Goal: Information Seeking & Learning: Check status

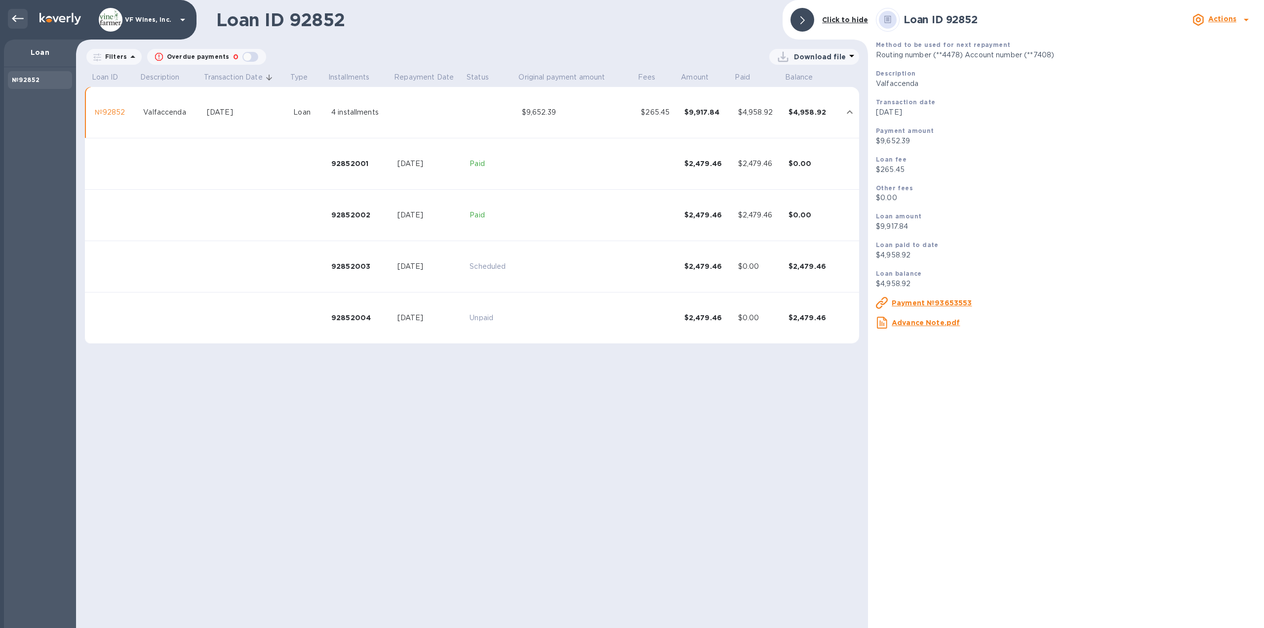
click at [20, 23] on icon at bounding box center [18, 19] width 12 height 12
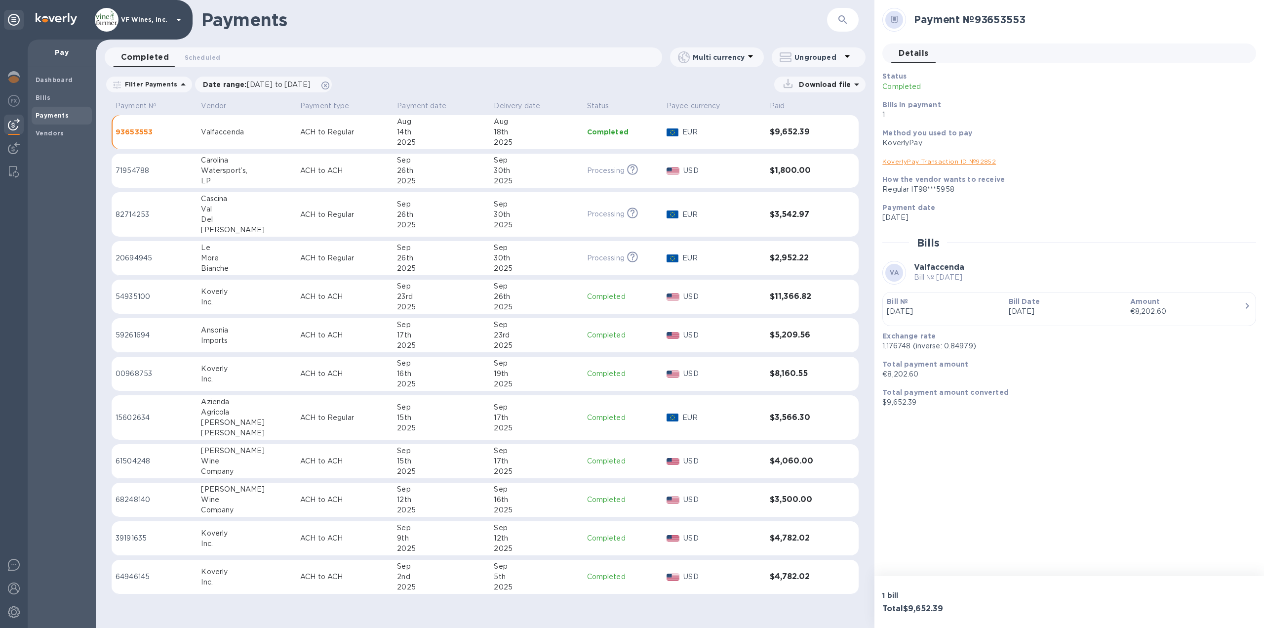
click at [723, 499] on p "USD" at bounding box center [722, 499] width 78 height 10
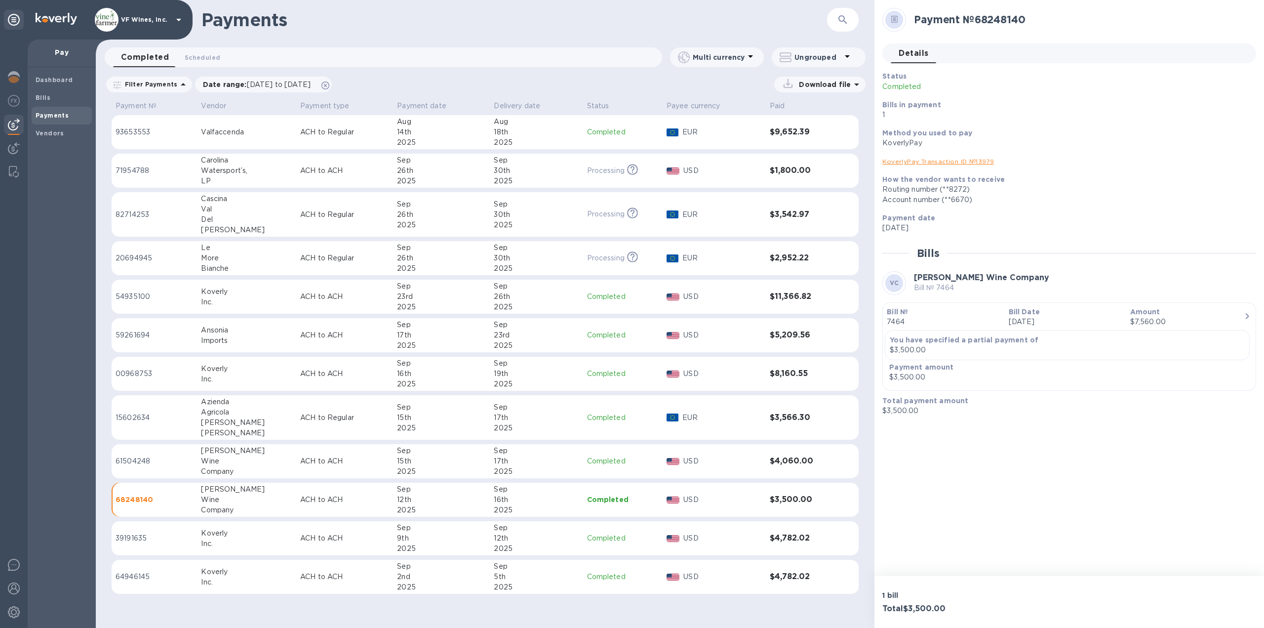
click at [938, 162] on link "KoverlyPay Transaction ID № 13979" at bounding box center [938, 161] width 112 height 7
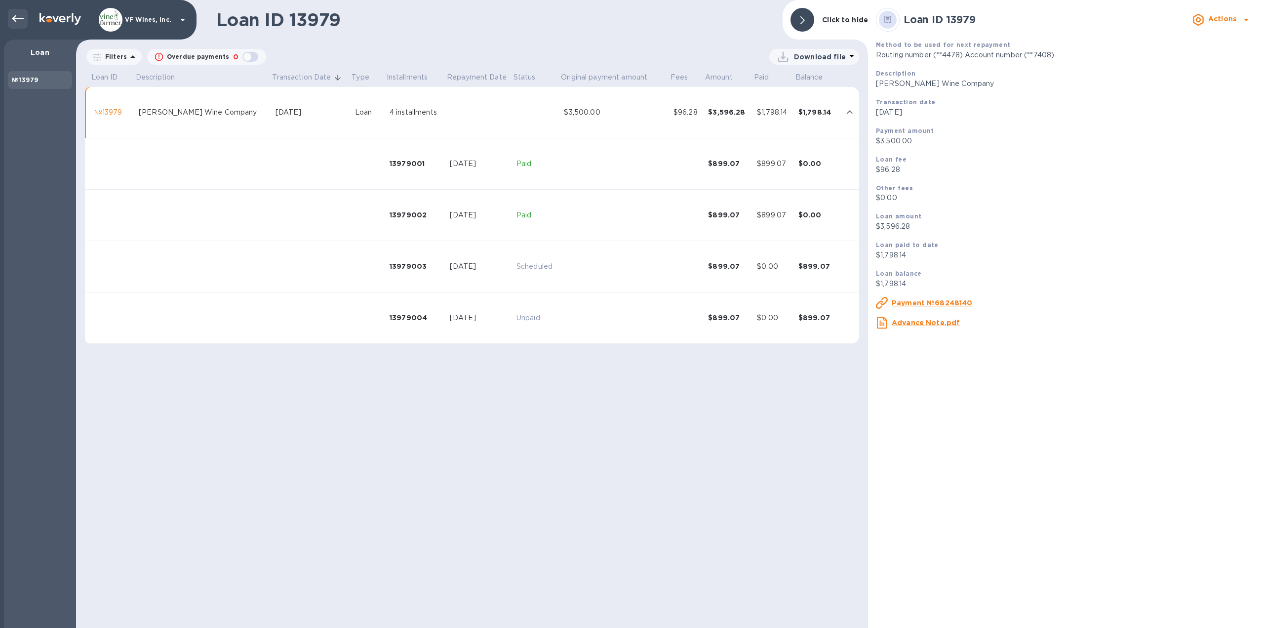
click at [22, 18] on icon at bounding box center [18, 18] width 12 height 7
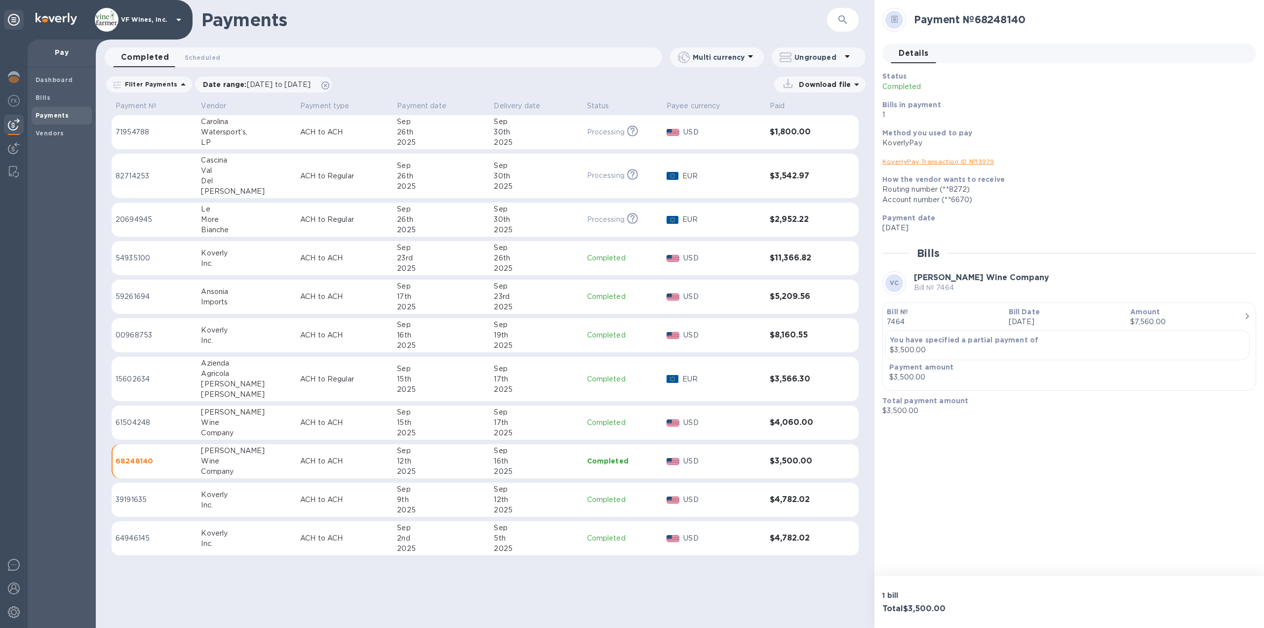
click at [300, 418] on p "ACH to ACH" at bounding box center [344, 422] width 89 height 10
click at [921, 163] on link "KoverlyPay Transaction ID № 87695" at bounding box center [938, 161] width 113 height 7
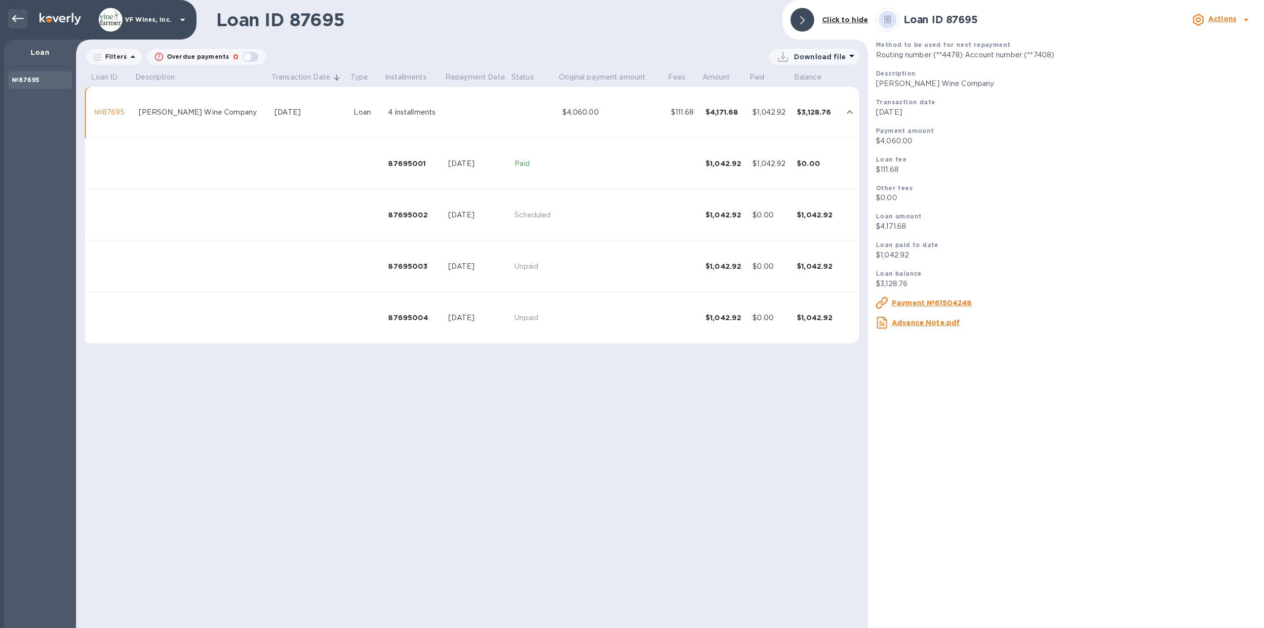
click at [23, 18] on icon at bounding box center [18, 18] width 12 height 7
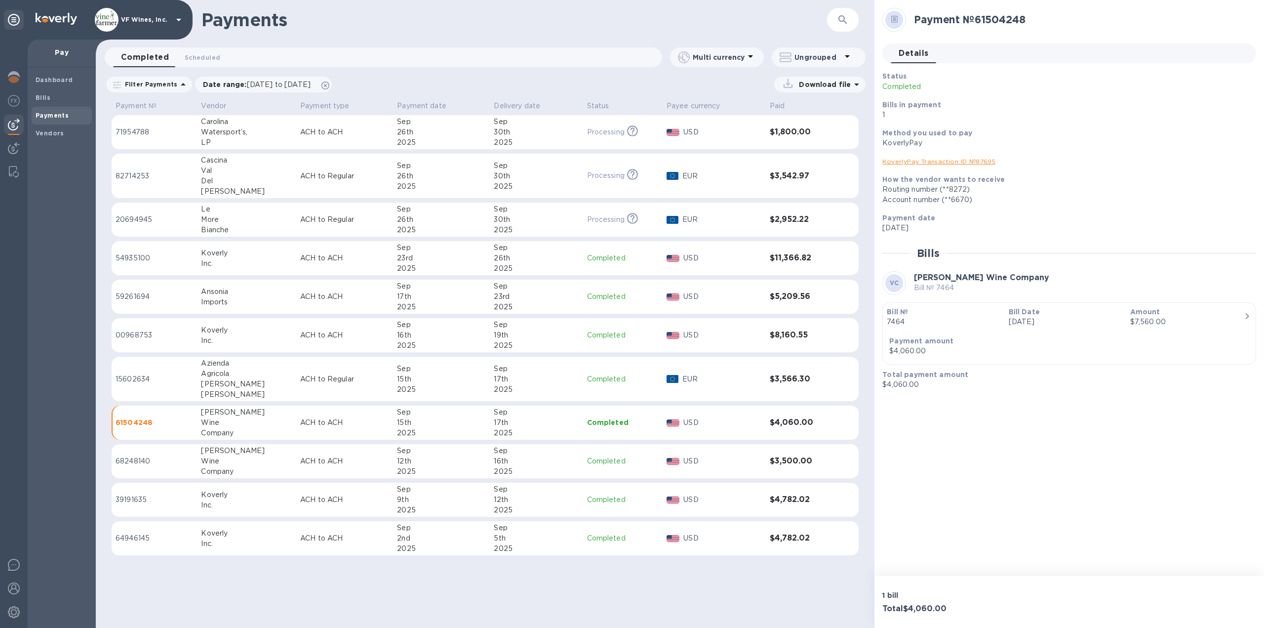
click at [636, 457] on p "Completed" at bounding box center [623, 461] width 72 height 10
click at [944, 162] on link "KoverlyPay Transaction ID № 13979" at bounding box center [938, 161] width 112 height 7
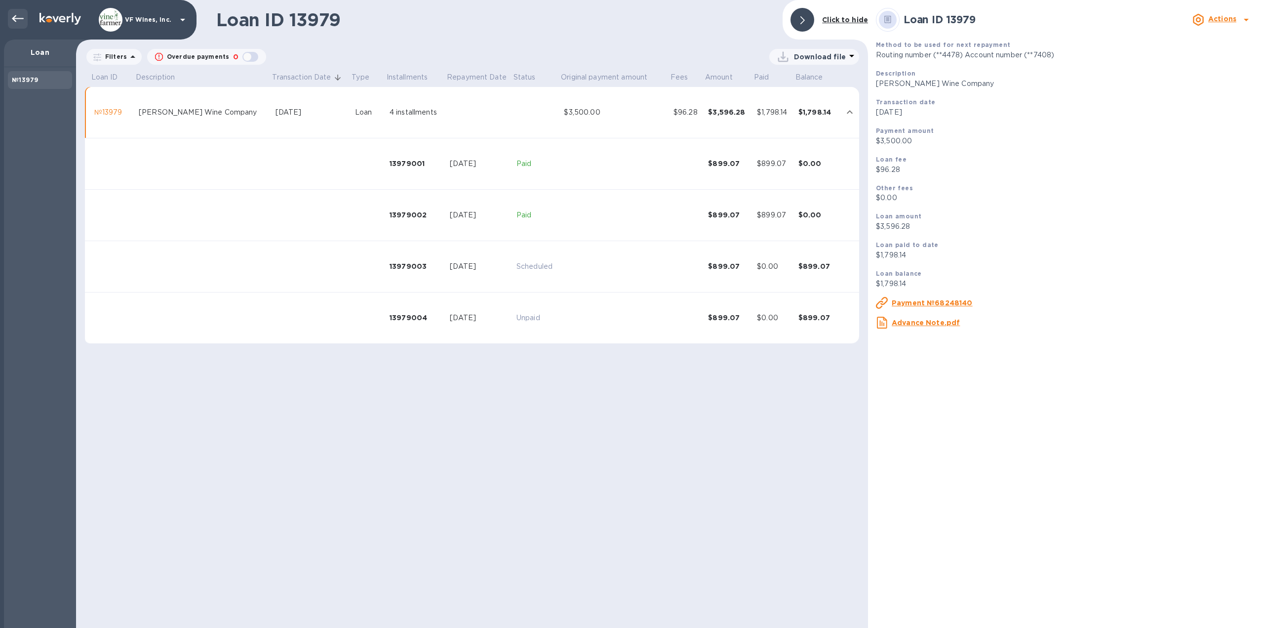
click at [20, 18] on icon at bounding box center [18, 18] width 12 height 7
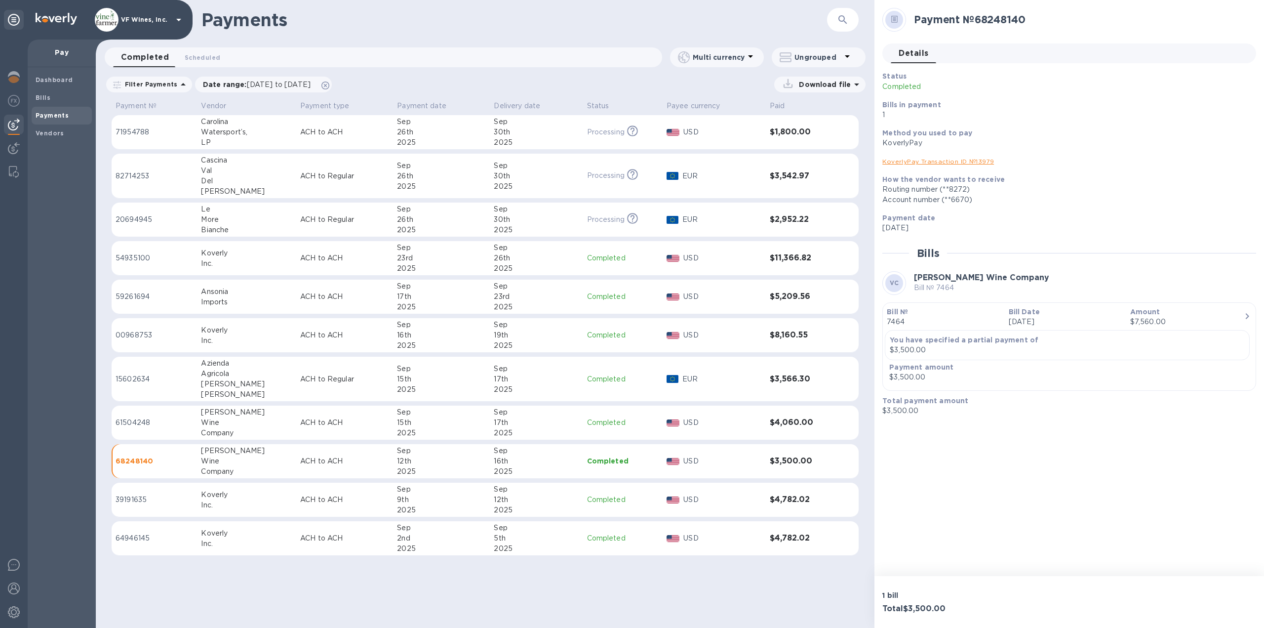
click at [766, 257] on td "$11,366.82" at bounding box center [801, 258] width 71 height 35
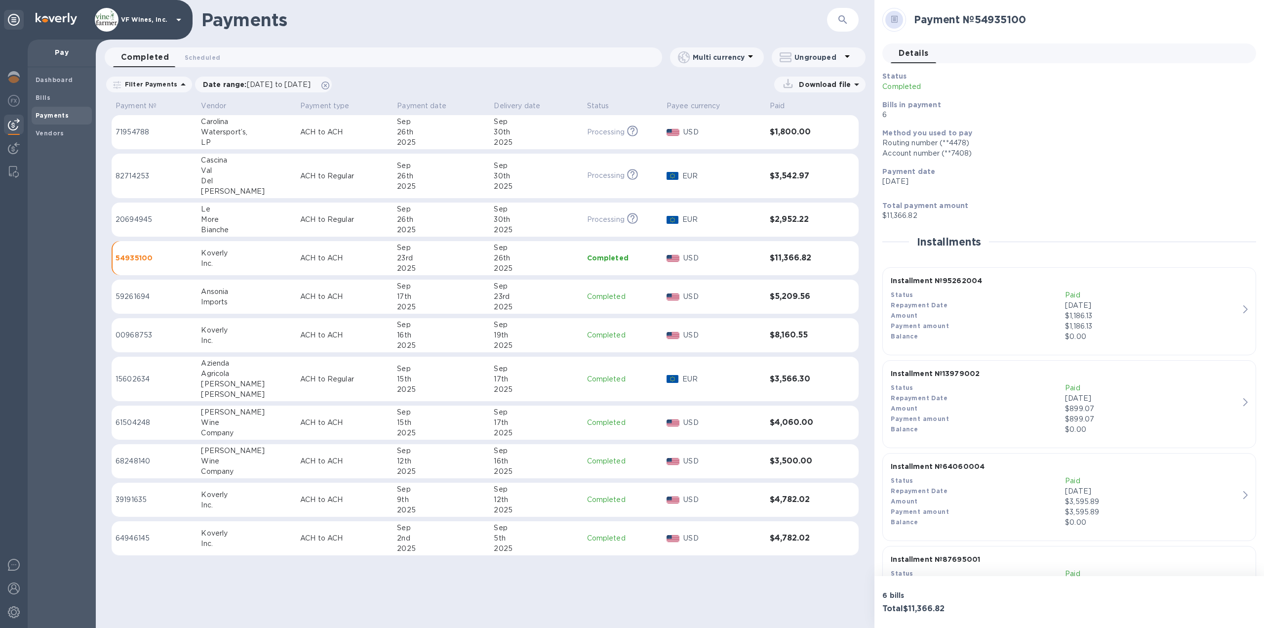
click at [1012, 318] on div "Amount" at bounding box center [978, 316] width 174 height 10
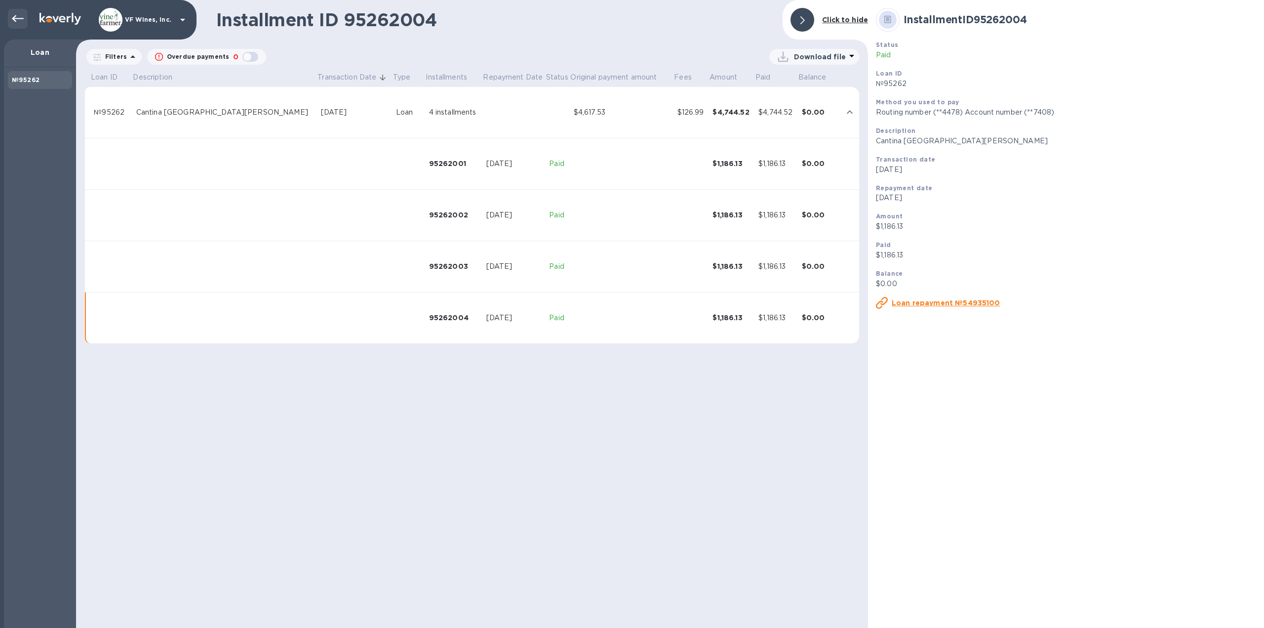
click at [19, 24] on icon at bounding box center [18, 19] width 12 height 12
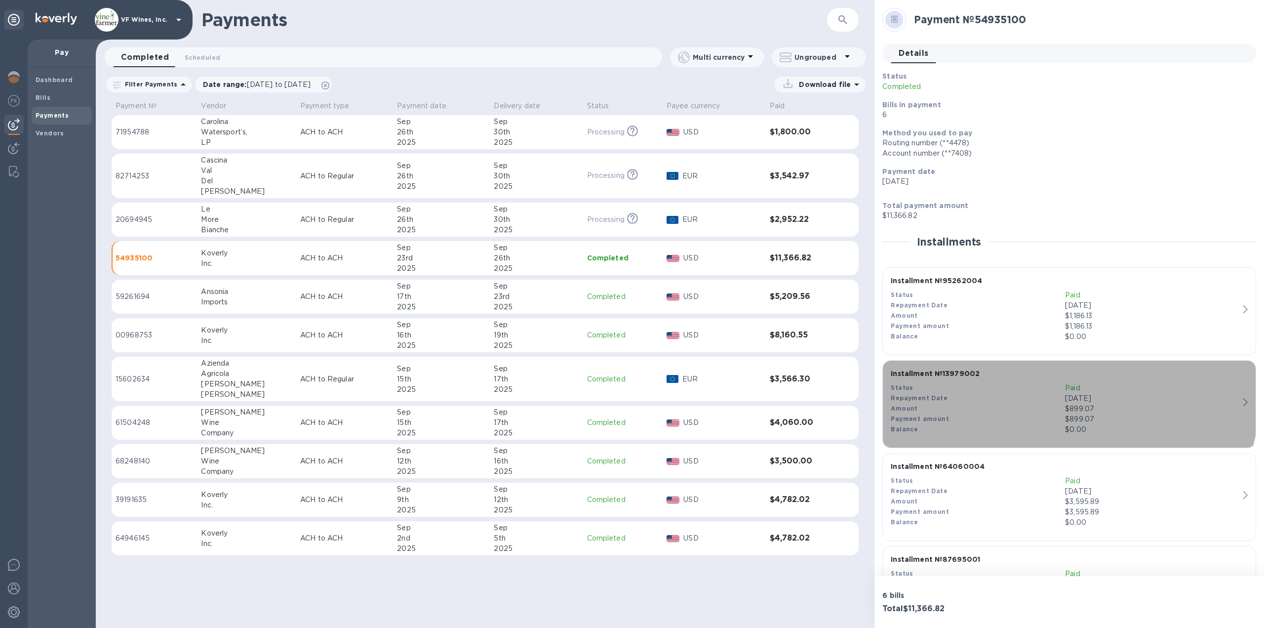
click at [1052, 392] on div "Status" at bounding box center [978, 388] width 174 height 10
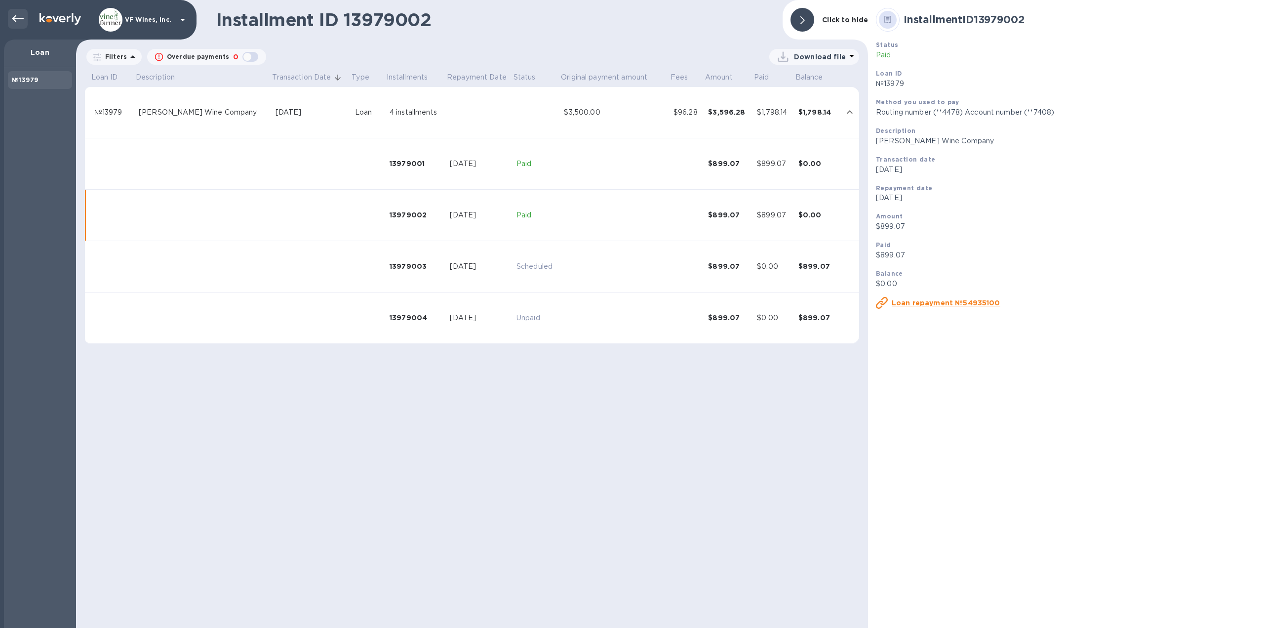
click at [14, 19] on icon at bounding box center [18, 19] width 12 height 12
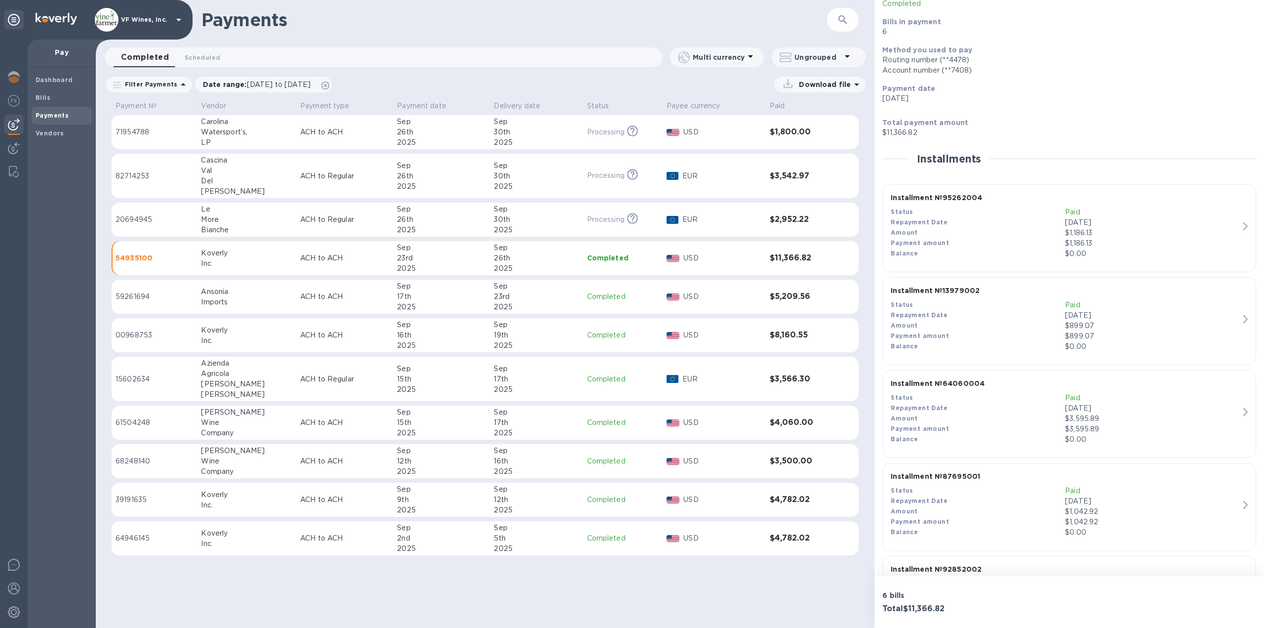
scroll to position [148, 0]
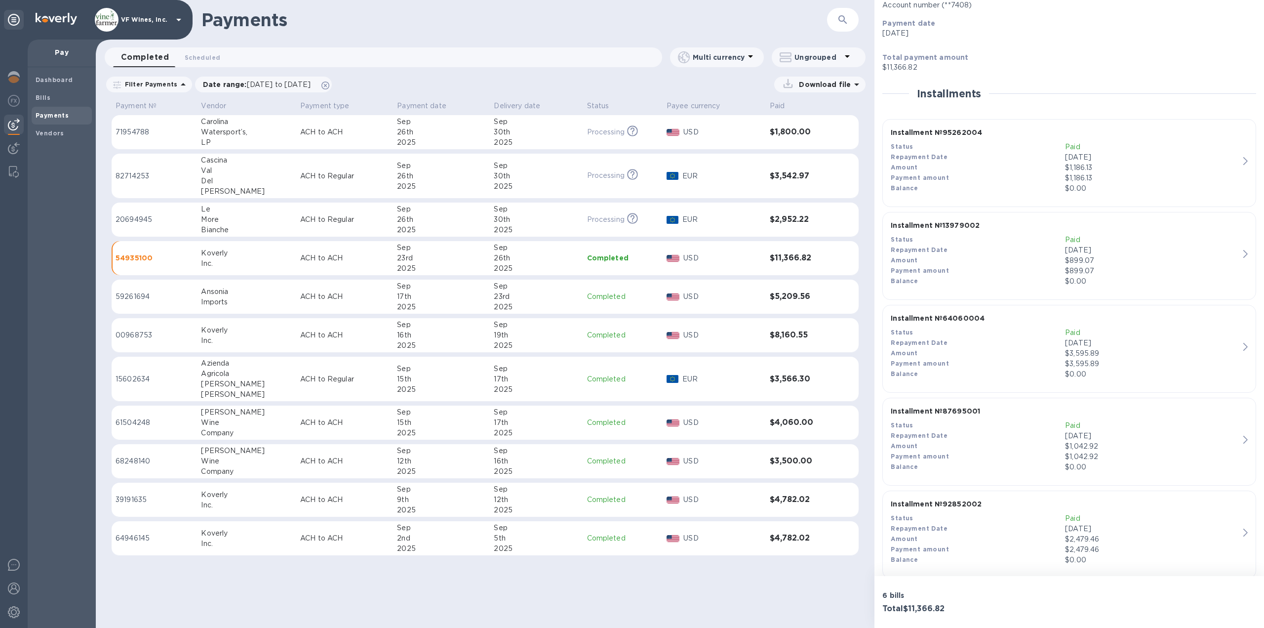
click at [1053, 357] on div "Amount" at bounding box center [978, 353] width 174 height 10
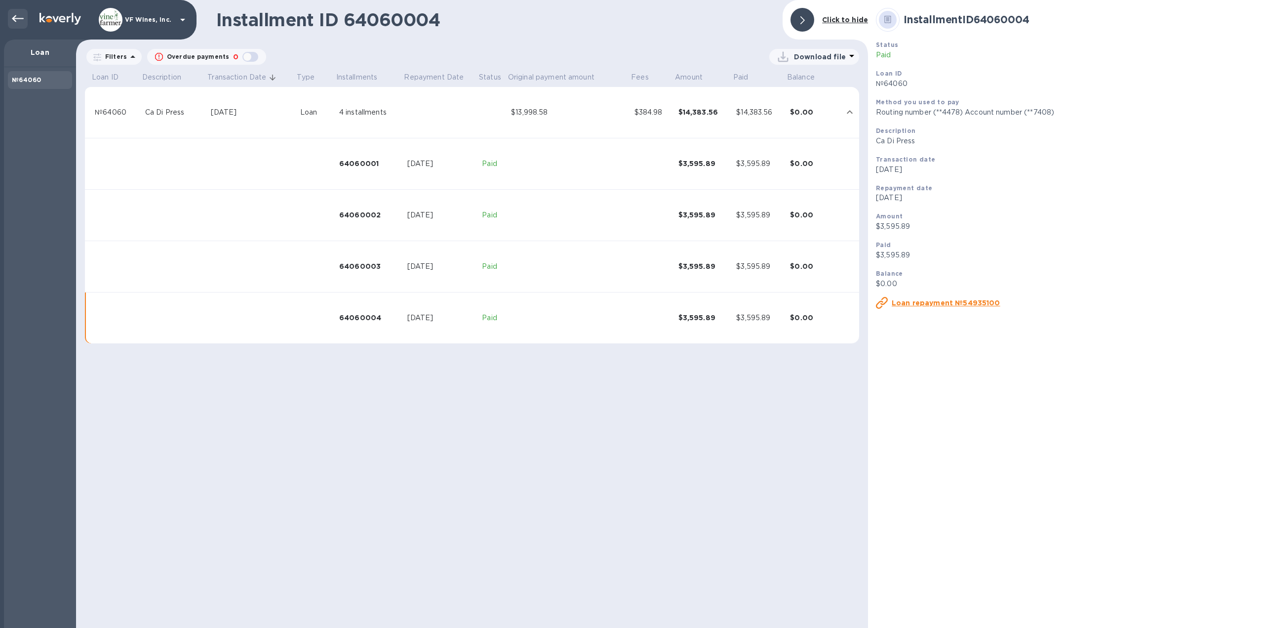
click at [19, 15] on icon at bounding box center [18, 19] width 12 height 12
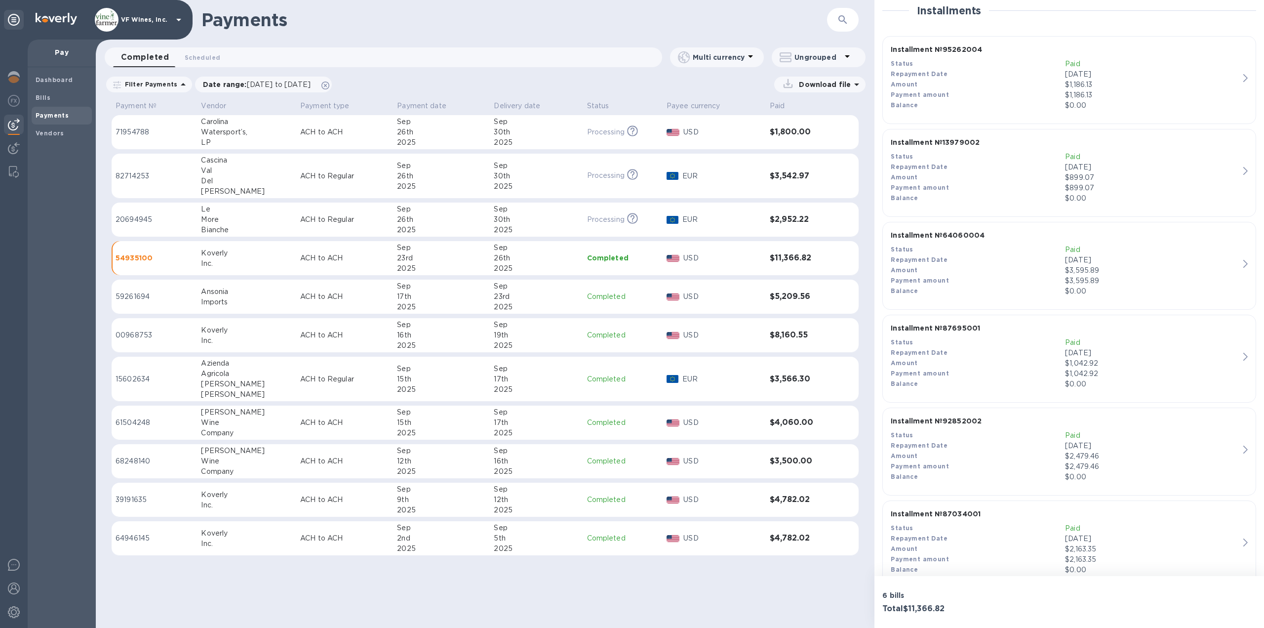
scroll to position [198, 0]
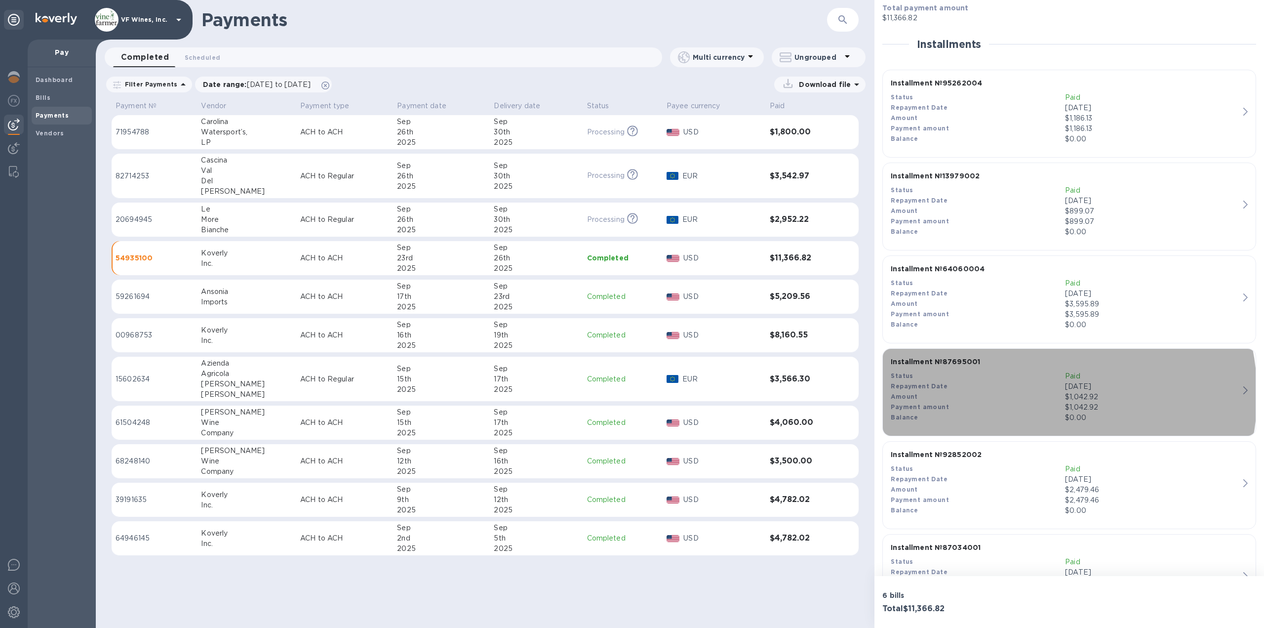
click at [1024, 394] on div "Amount" at bounding box center [978, 397] width 174 height 10
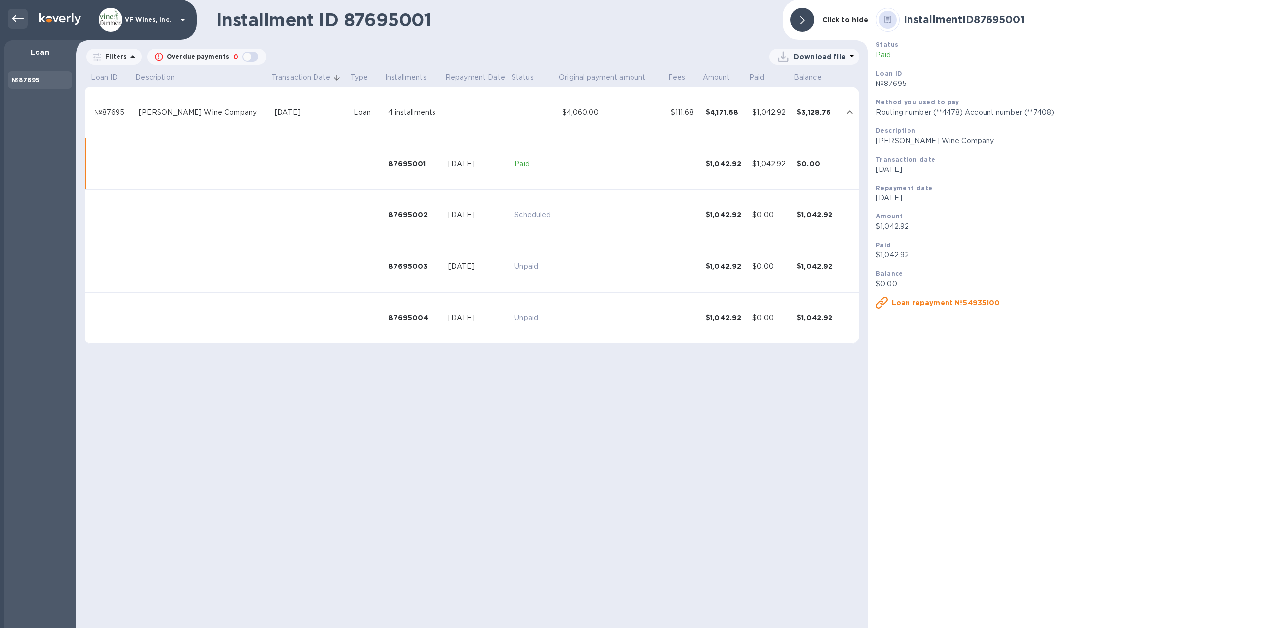
click at [15, 21] on icon at bounding box center [18, 18] width 12 height 7
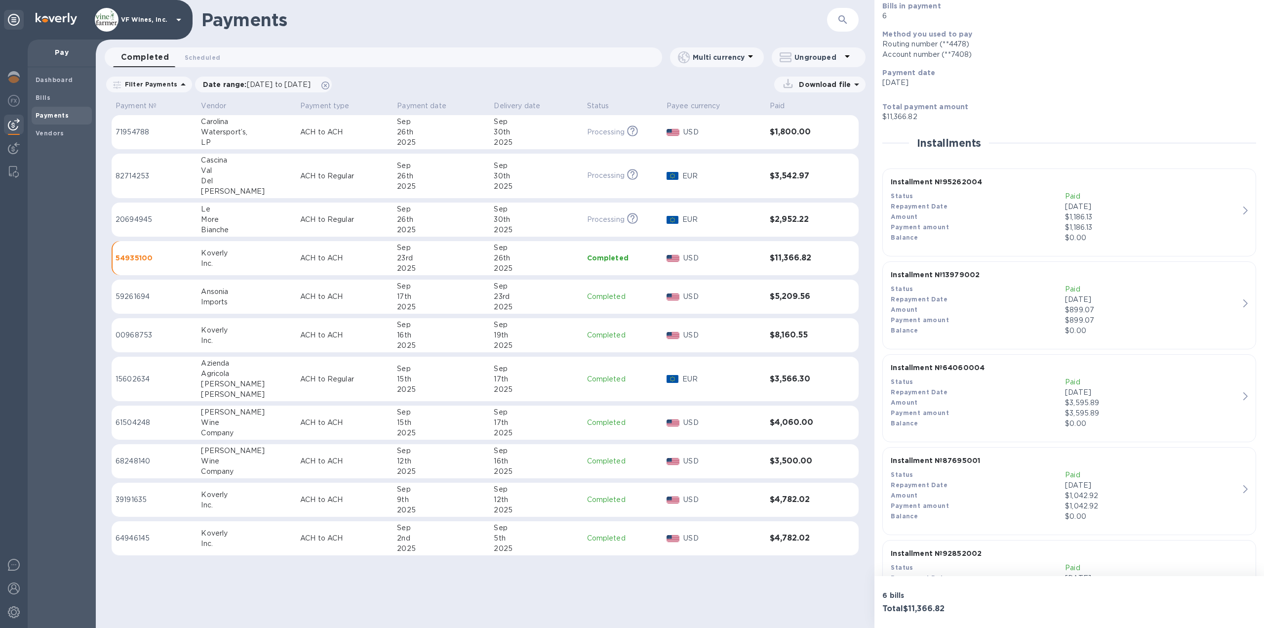
scroll to position [198, 0]
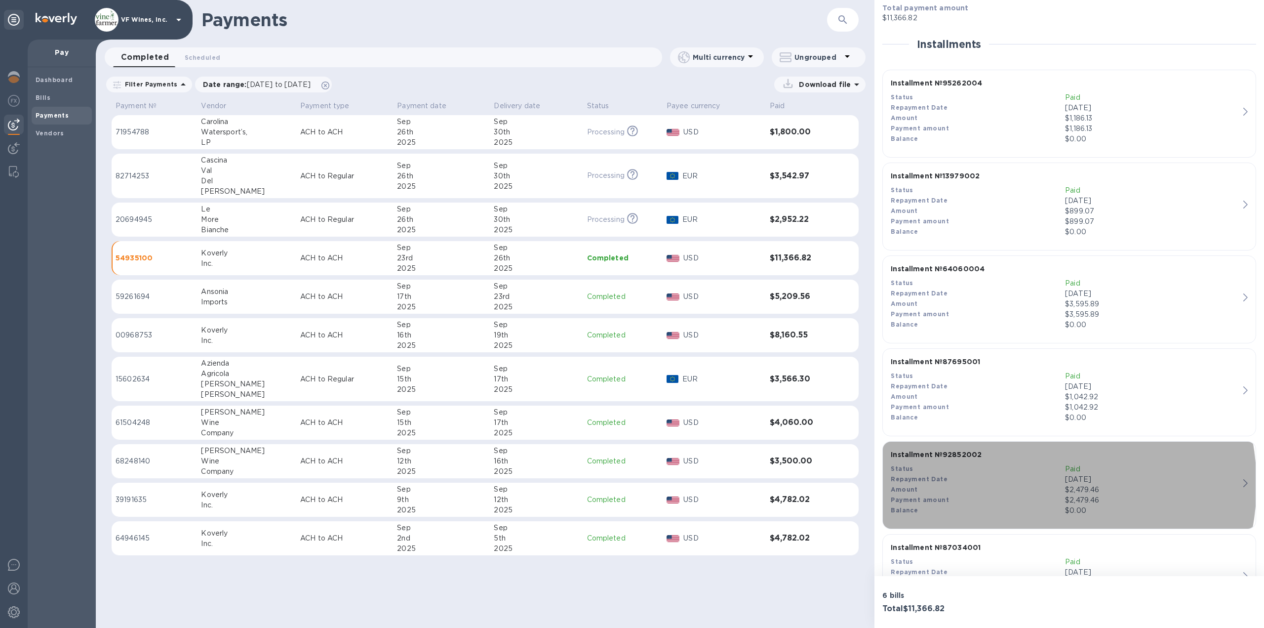
click at [1016, 484] on div "Repayment Date" at bounding box center [978, 479] width 174 height 10
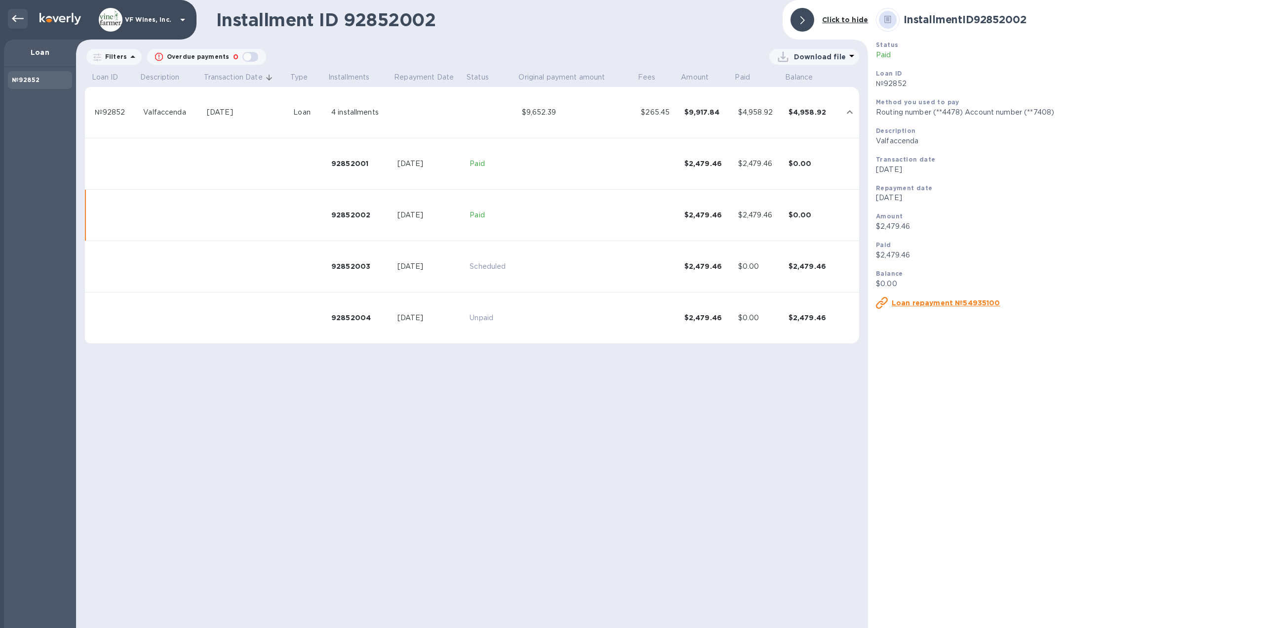
click at [15, 18] on icon at bounding box center [18, 19] width 12 height 12
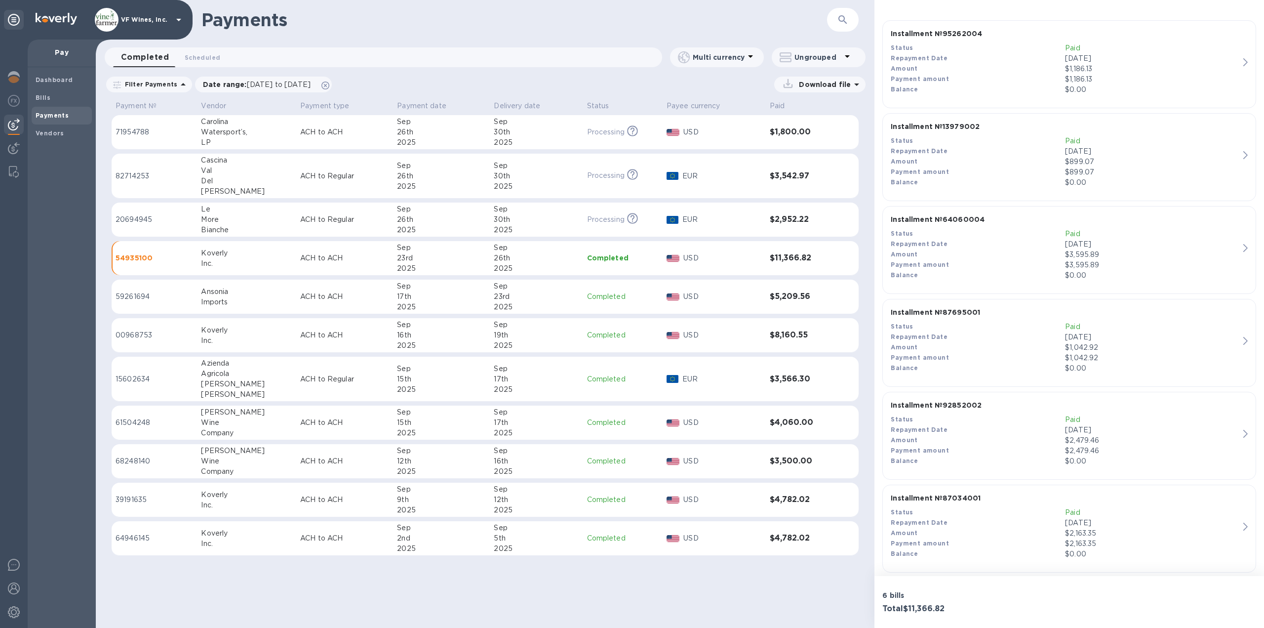
scroll to position [256, 0]
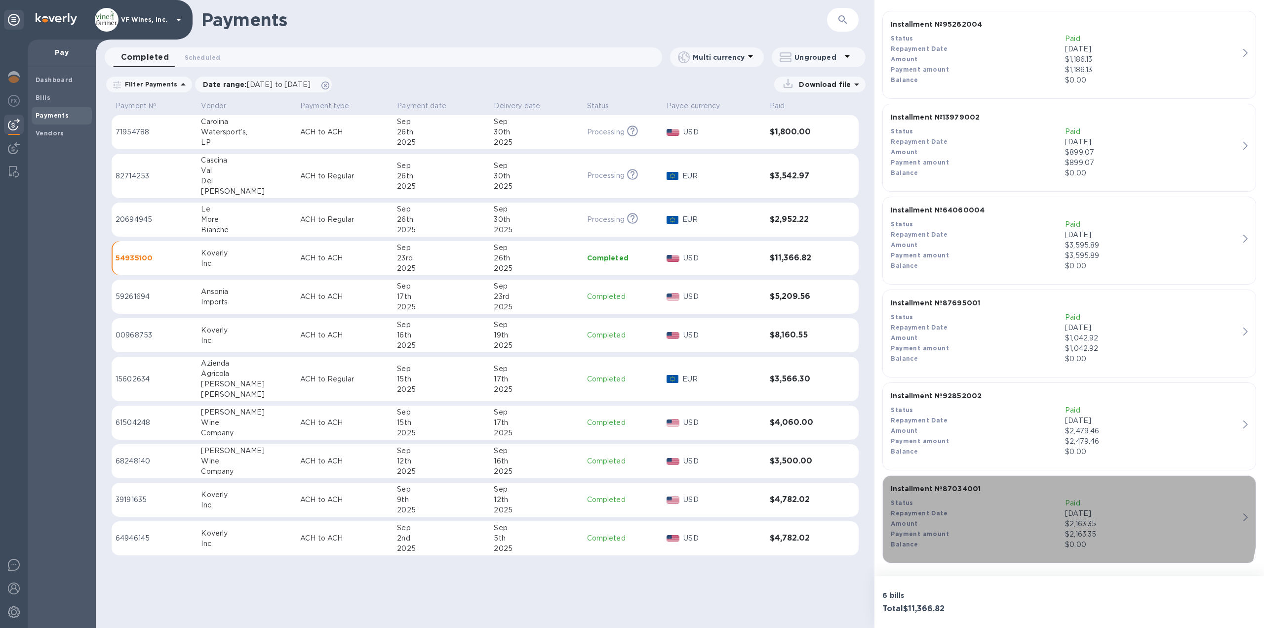
click at [1028, 510] on div "Repayment Date" at bounding box center [978, 513] width 174 height 10
